Goal: Information Seeking & Learning: Learn about a topic

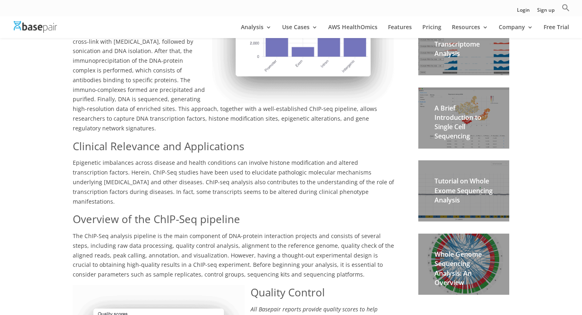
scroll to position [292, 0]
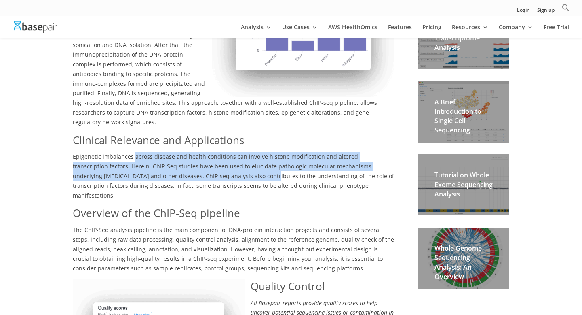
drag, startPoint x: 133, startPoint y: 147, endPoint x: 212, endPoint y: 172, distance: 82.8
click at [212, 171] on p "Epigenetic imbalances across disease and health conditions can involve histone …" at bounding box center [234, 179] width 322 height 54
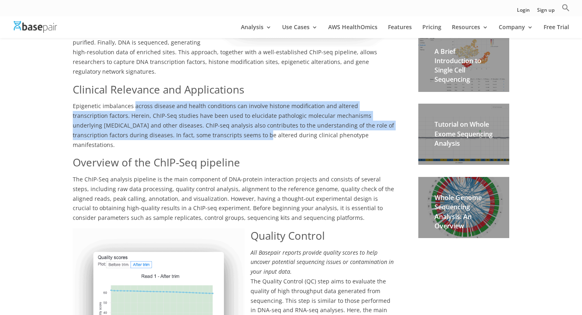
scroll to position [345, 0]
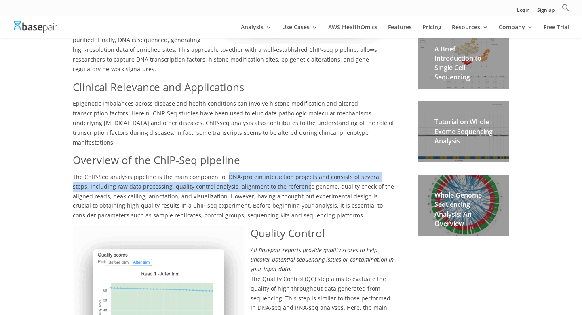
drag, startPoint x: 224, startPoint y: 157, endPoint x: 284, endPoint y: 166, distance: 59.7
click at [284, 173] on span "The ChIP-Seq analysis pipeline is the main component of DNA-protein interaction…" at bounding box center [234, 196] width 322 height 46
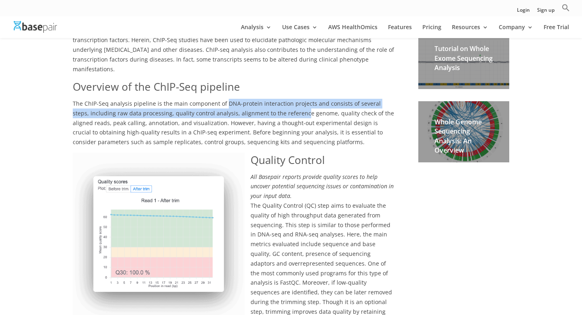
scroll to position [419, 0]
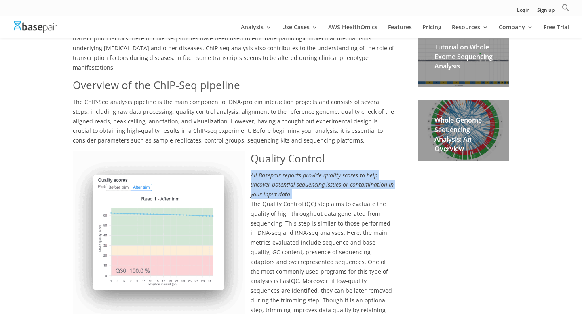
drag, startPoint x: 252, startPoint y: 155, endPoint x: 293, endPoint y: 176, distance: 46.1
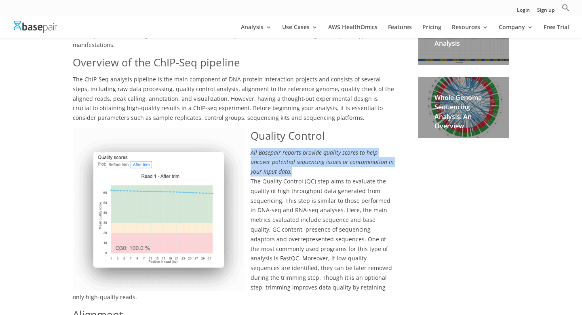
scroll to position [459, 0]
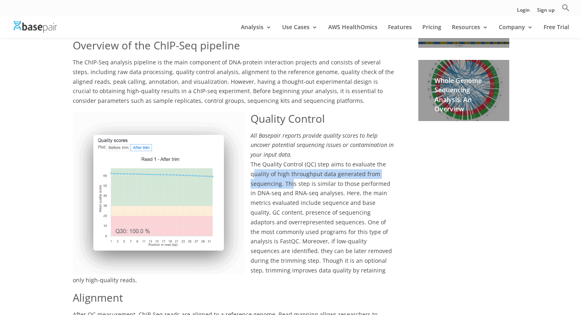
drag, startPoint x: 253, startPoint y: 155, endPoint x: 293, endPoint y: 165, distance: 40.9
click at [293, 165] on span "The Quality Control (QC) step aims to evaluate the quality of high throughput d…" at bounding box center [233, 221] width 320 height 123
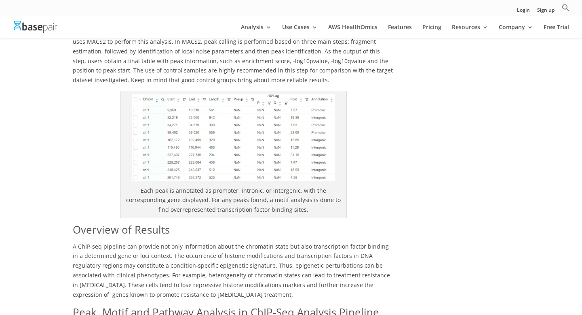
scroll to position [997, 0]
